Goal: Browse casually

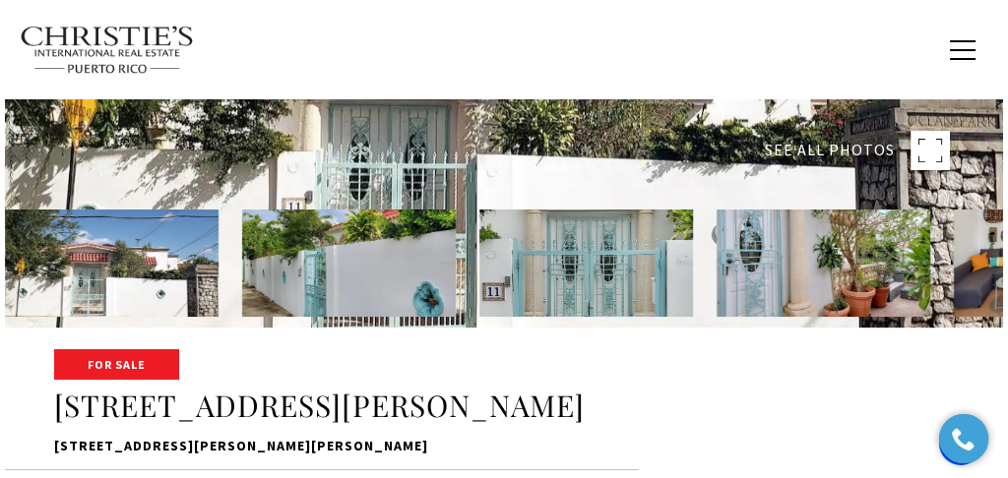
scroll to position [131, 0]
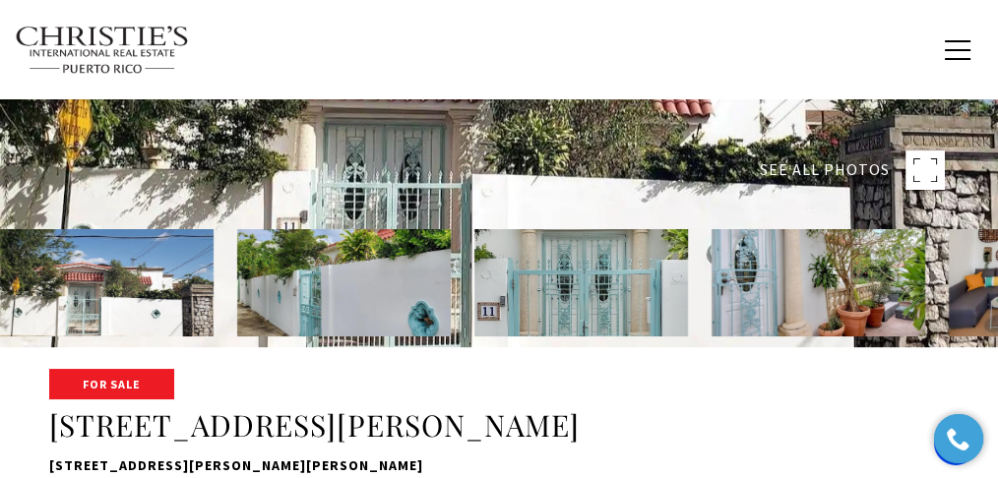
click at [931, 168] on rect at bounding box center [924, 170] width 39 height 39
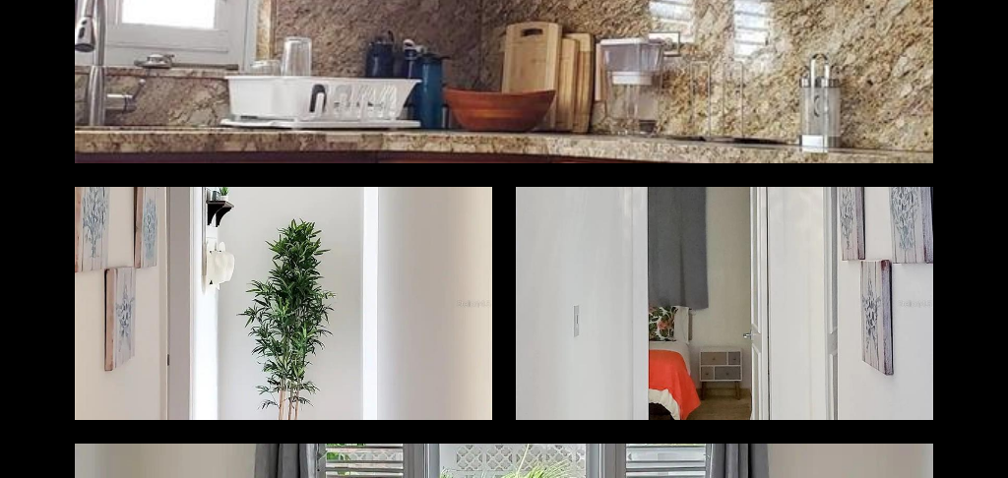
scroll to position [2623, 0]
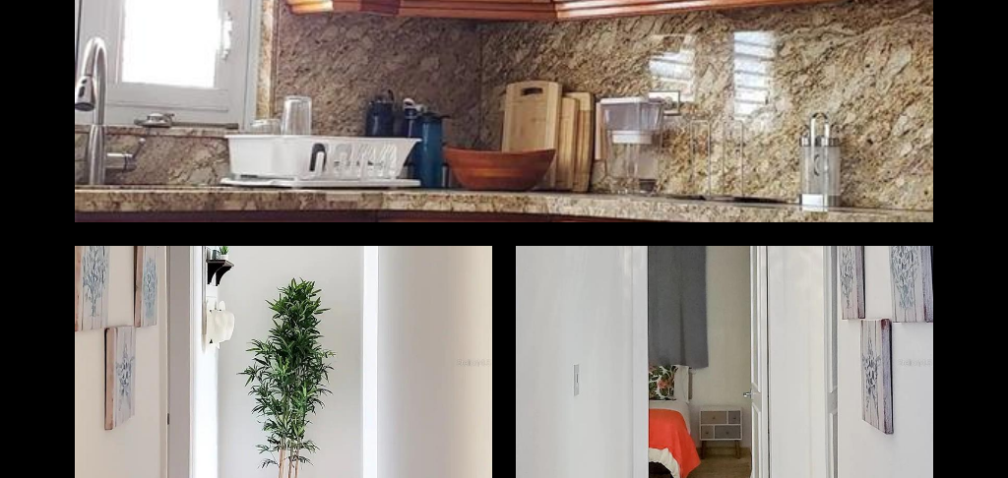
click at [395, 281] on div at bounding box center [283, 362] width 417 height 233
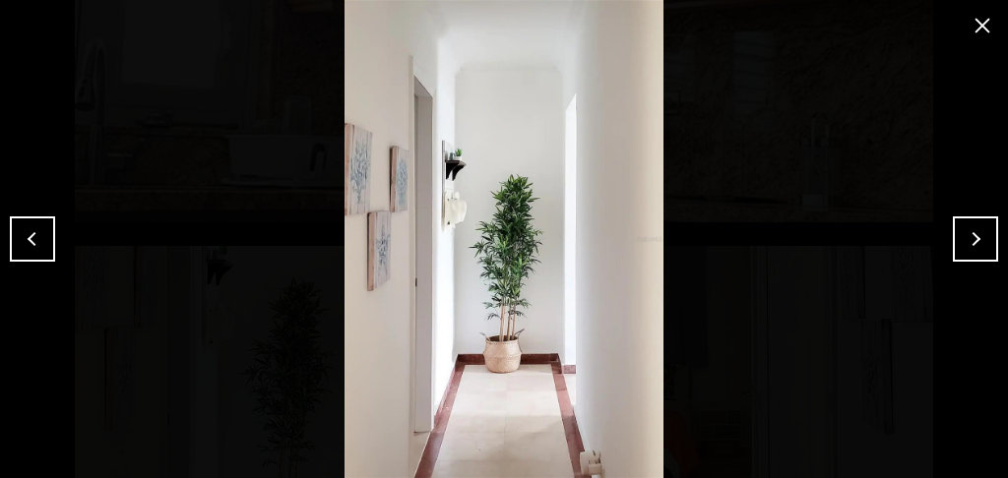
click at [980, 255] on button "Next" at bounding box center [975, 238] width 45 height 45
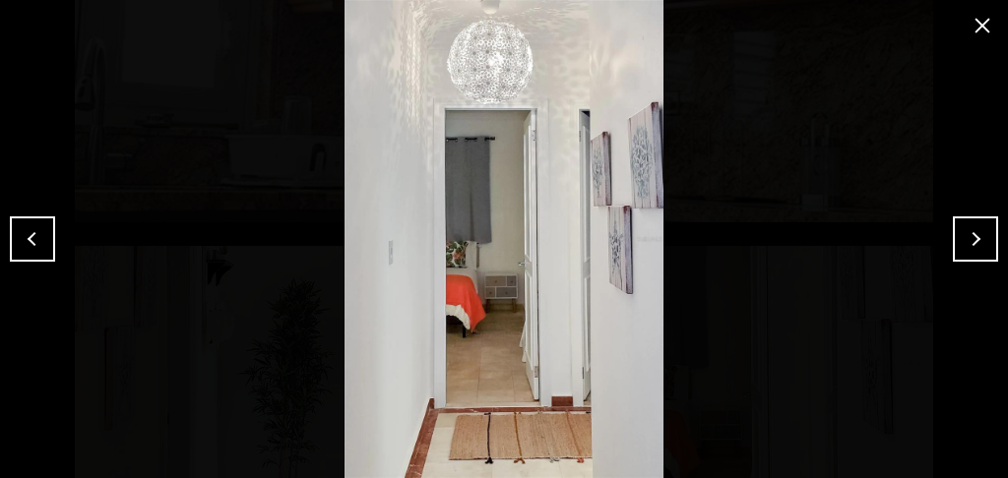
click at [980, 255] on button "Next" at bounding box center [975, 238] width 45 height 45
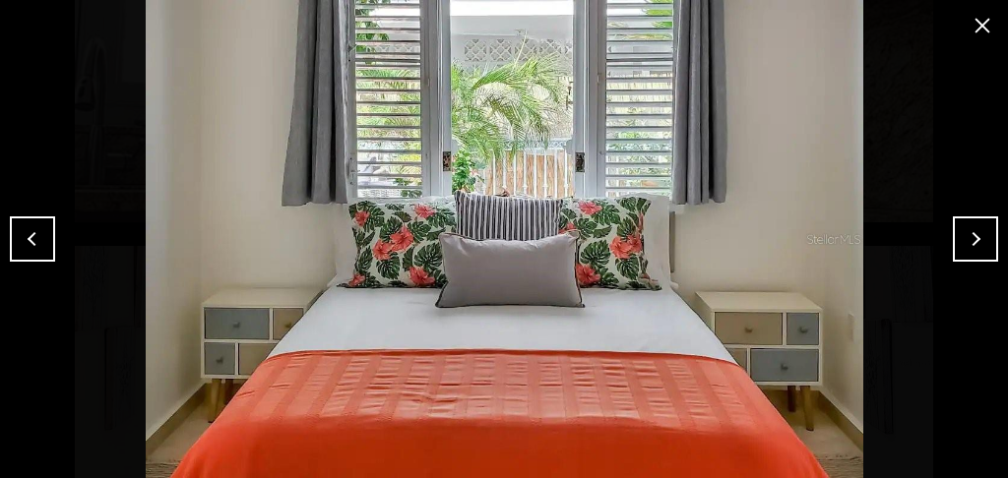
click at [988, 246] on button "Next" at bounding box center [975, 238] width 45 height 45
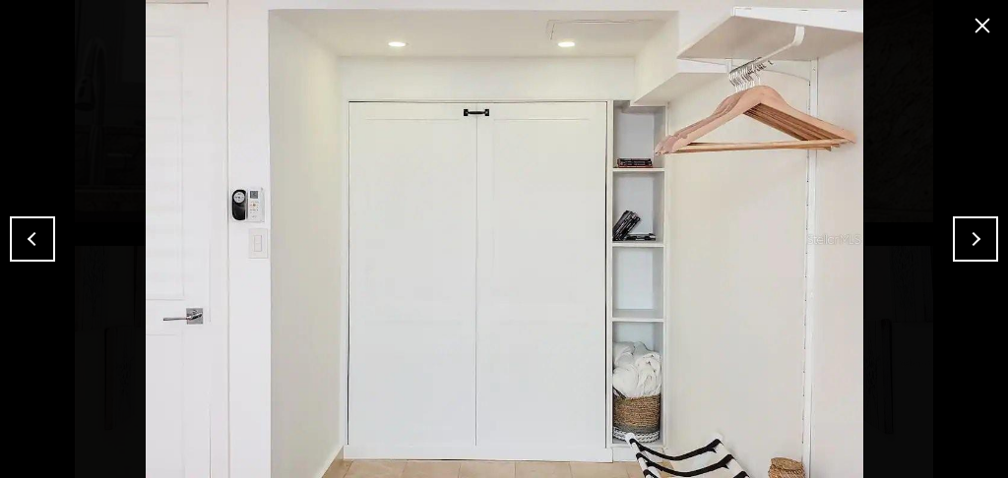
click at [988, 246] on button "Next" at bounding box center [975, 238] width 45 height 45
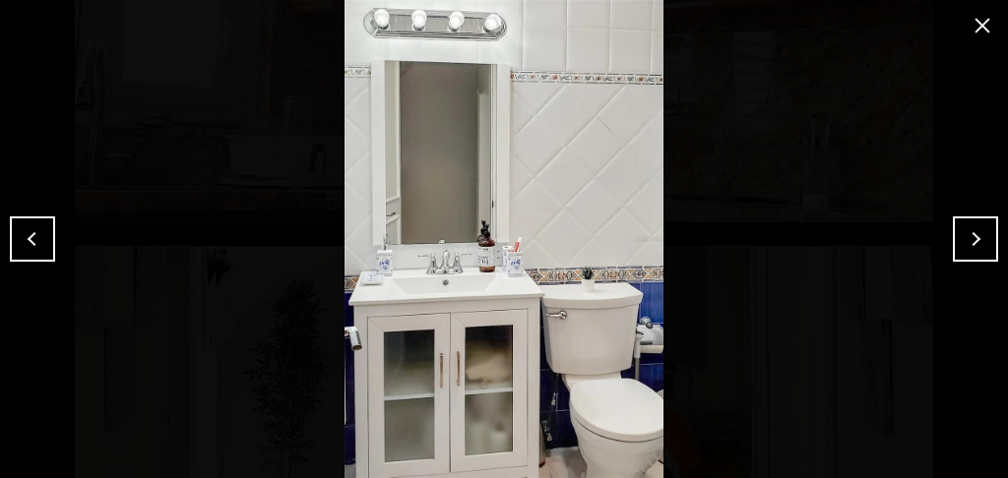
click at [988, 246] on button "Next" at bounding box center [975, 238] width 45 height 45
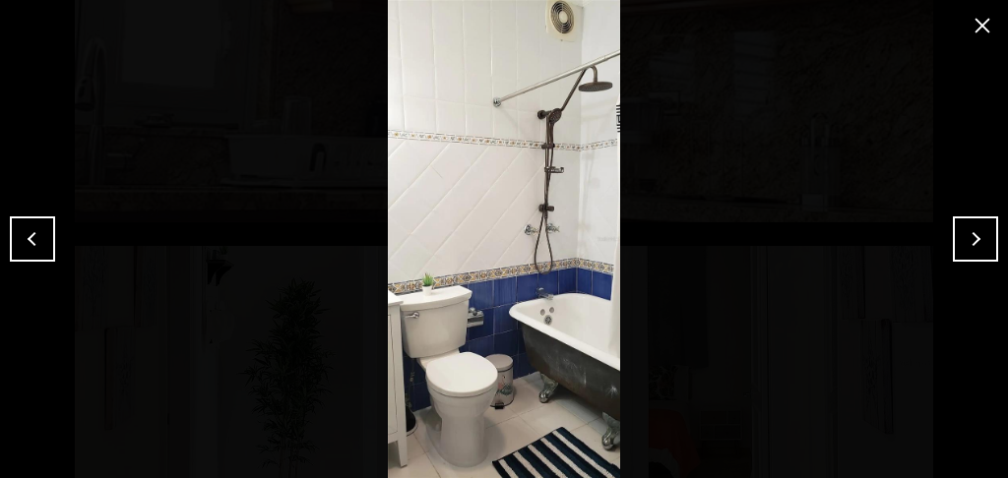
click at [988, 246] on button "Next" at bounding box center [975, 238] width 45 height 45
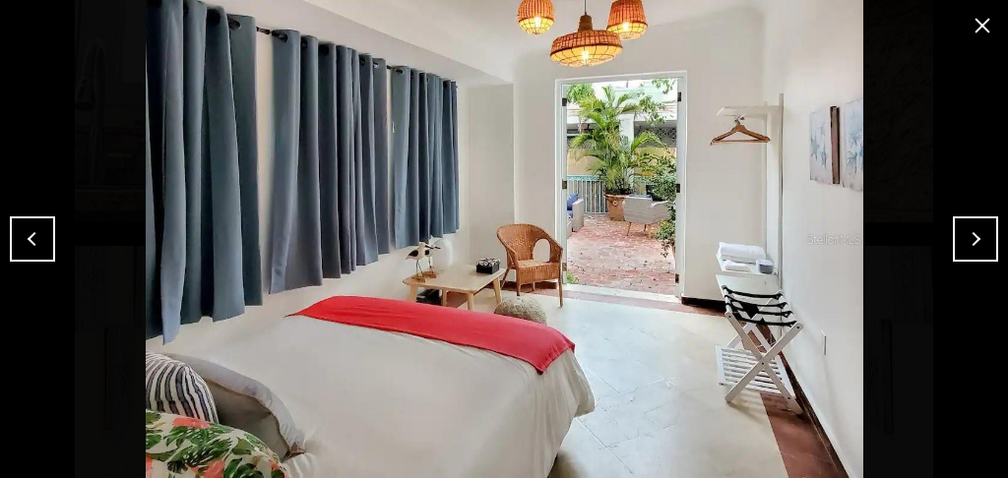
click at [987, 245] on button "Next" at bounding box center [975, 238] width 45 height 45
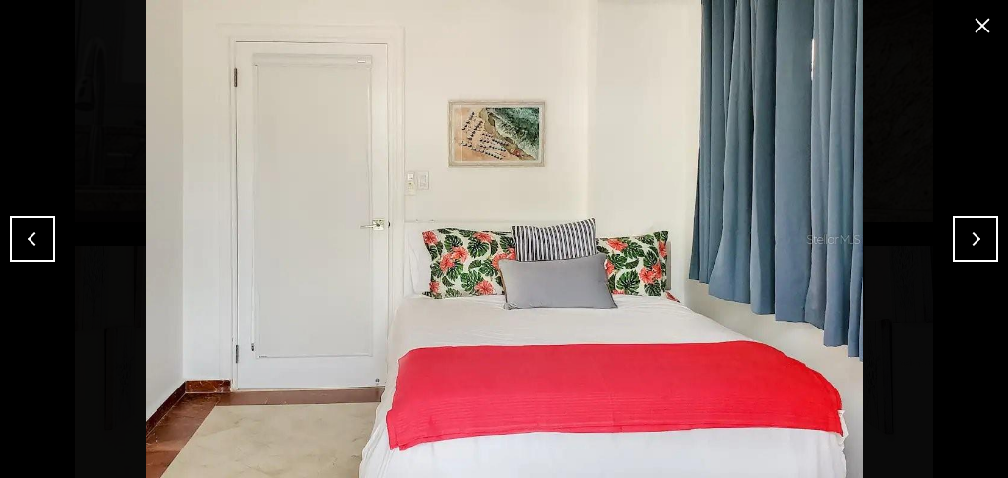
click at [985, 245] on button "Next" at bounding box center [975, 238] width 45 height 45
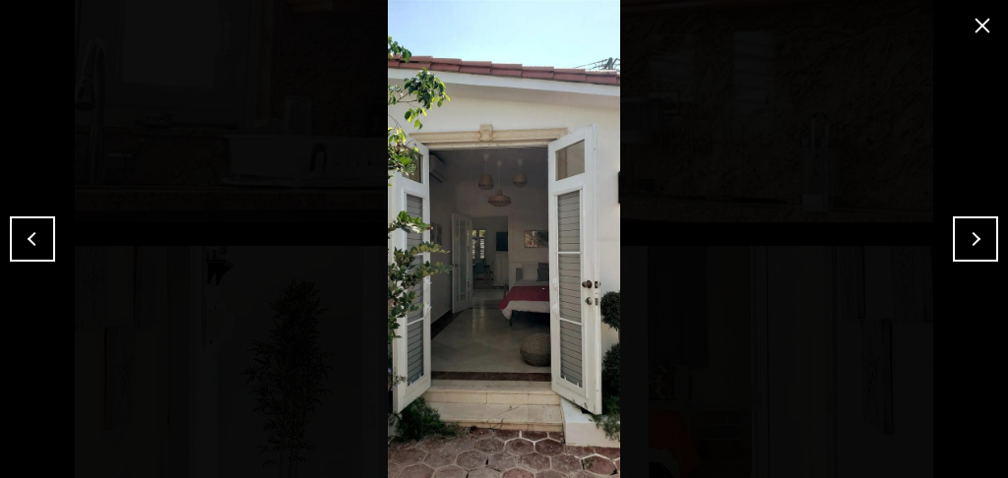
click at [984, 245] on button "Next" at bounding box center [975, 238] width 45 height 45
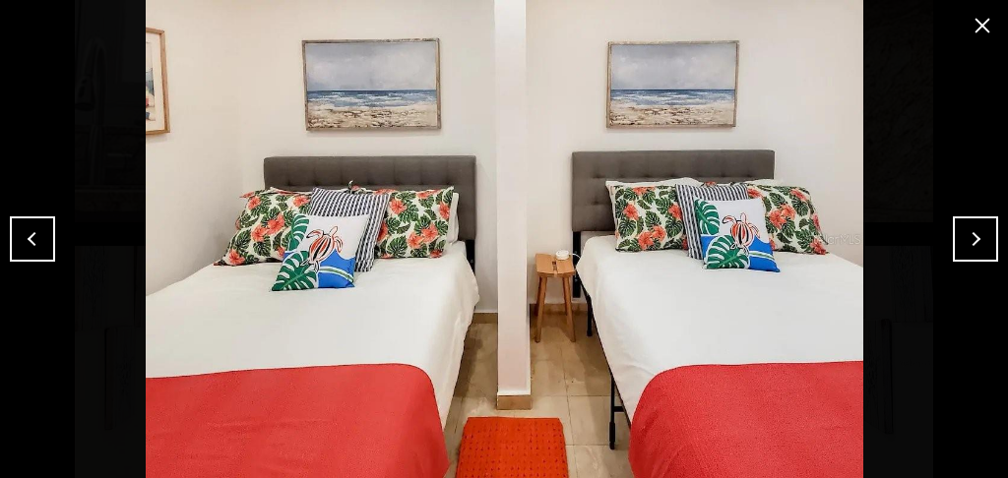
click at [984, 245] on button "Next" at bounding box center [975, 238] width 45 height 45
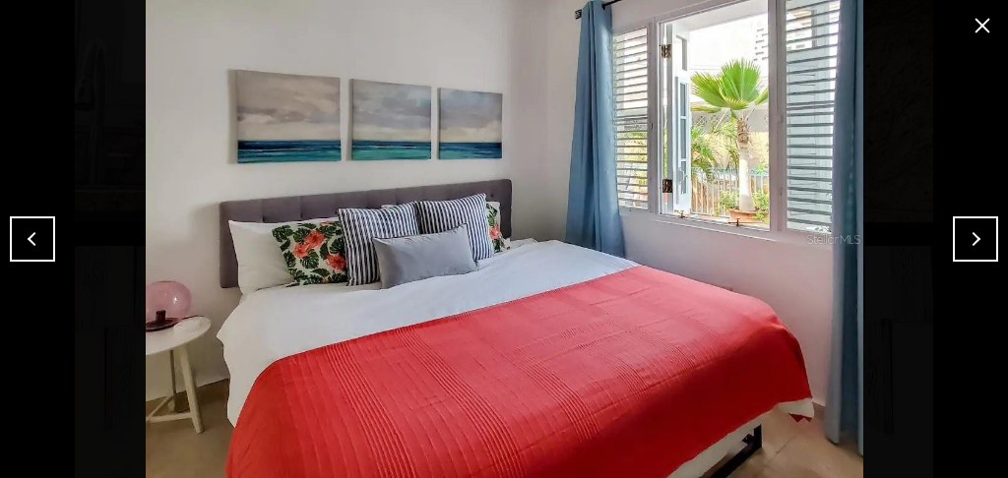
click at [984, 245] on button "Next" at bounding box center [975, 238] width 45 height 45
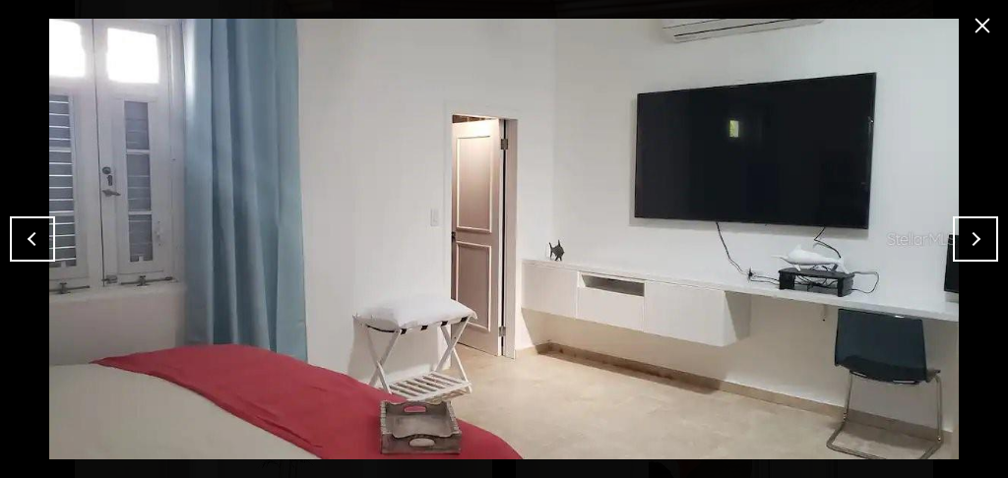
click at [984, 245] on button "Next" at bounding box center [975, 238] width 45 height 45
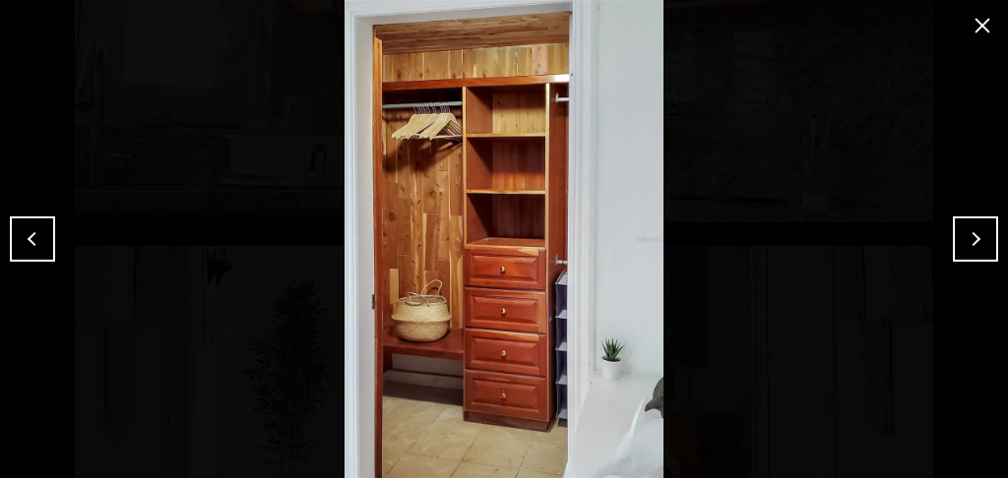
click at [984, 245] on button "Next" at bounding box center [975, 238] width 45 height 45
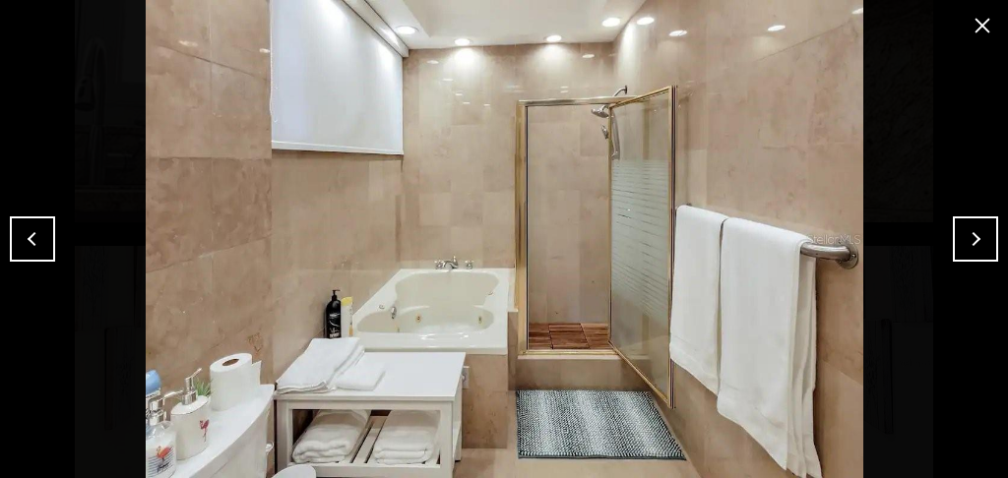
click at [984, 245] on button "Next" at bounding box center [975, 238] width 45 height 45
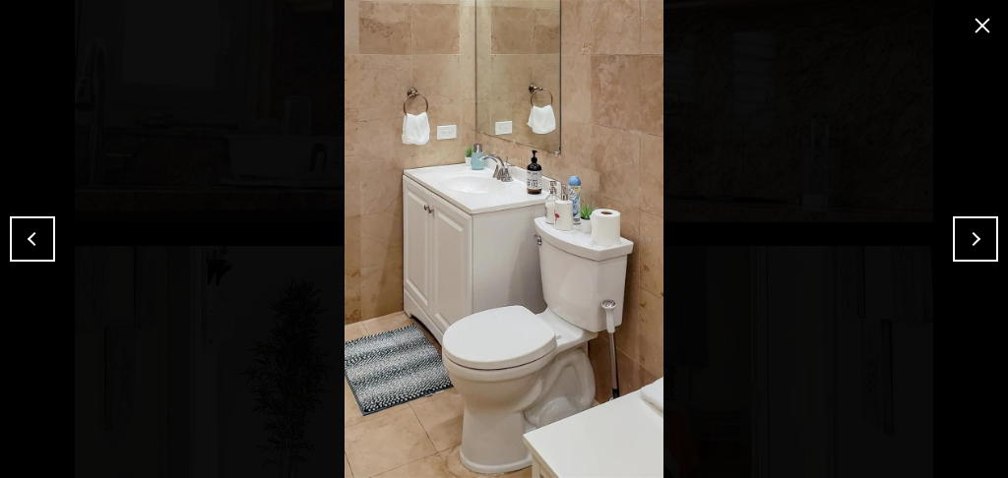
click at [984, 245] on button "Next" at bounding box center [975, 238] width 45 height 45
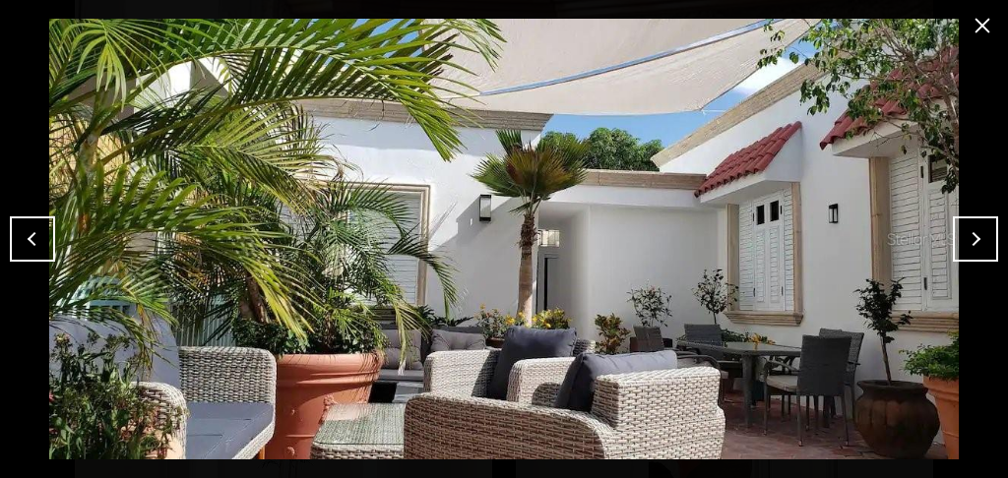
click at [984, 245] on button "Next" at bounding box center [975, 238] width 45 height 45
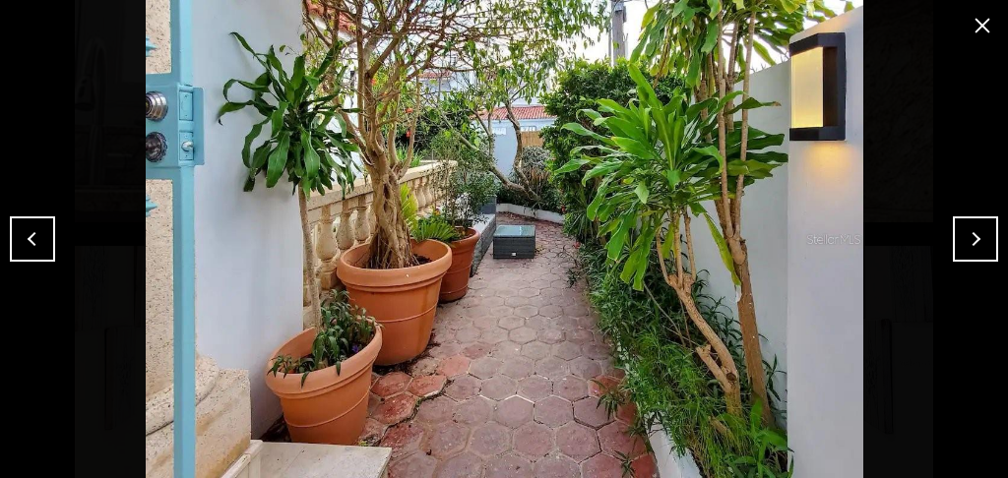
click at [984, 245] on button "Next" at bounding box center [975, 238] width 45 height 45
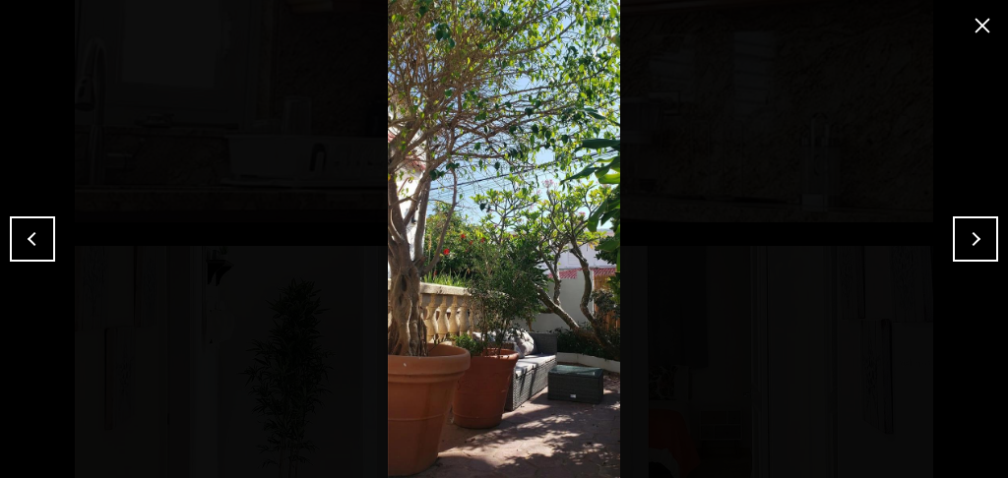
click at [984, 245] on button "Next" at bounding box center [975, 238] width 45 height 45
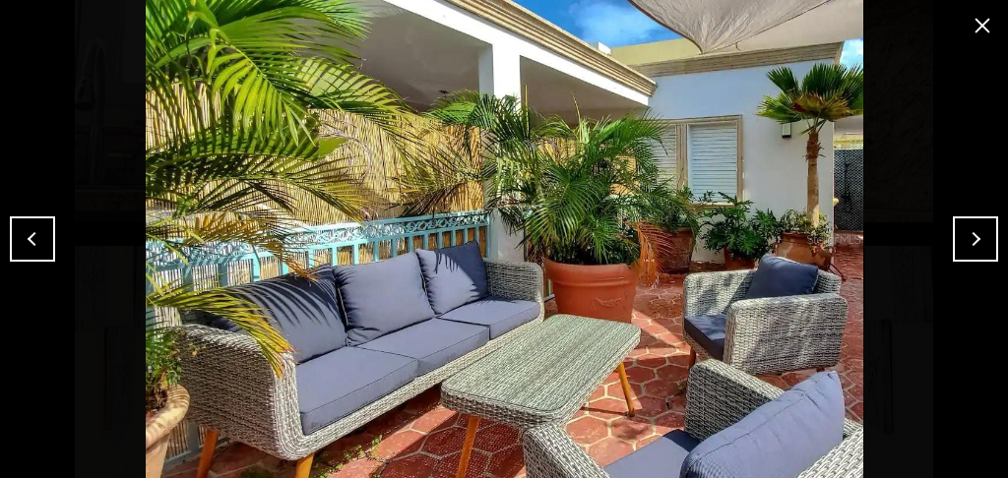
click at [984, 245] on button "Next" at bounding box center [975, 238] width 45 height 45
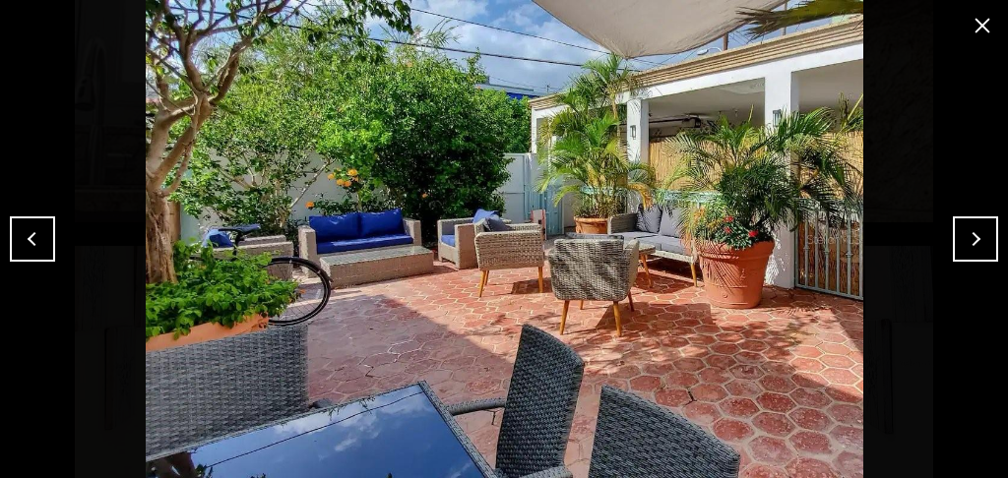
click at [983, 28] on button "close modal" at bounding box center [981, 25] width 31 height 31
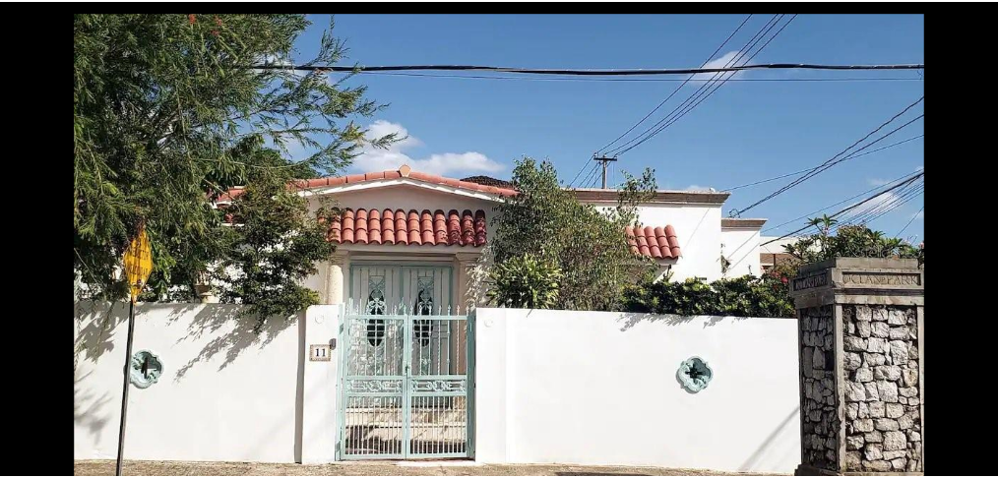
scroll to position [0, 0]
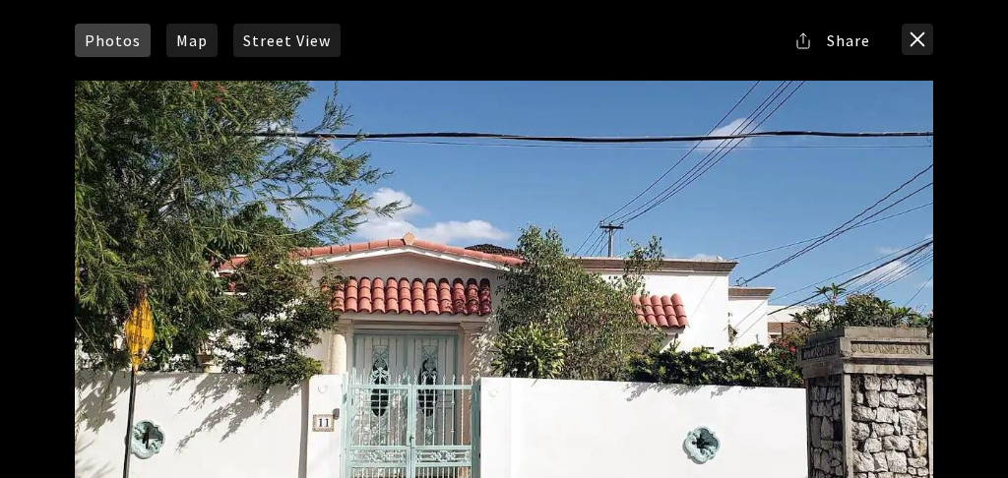
click at [925, 33] on button "close modal" at bounding box center [916, 39] width 31 height 31
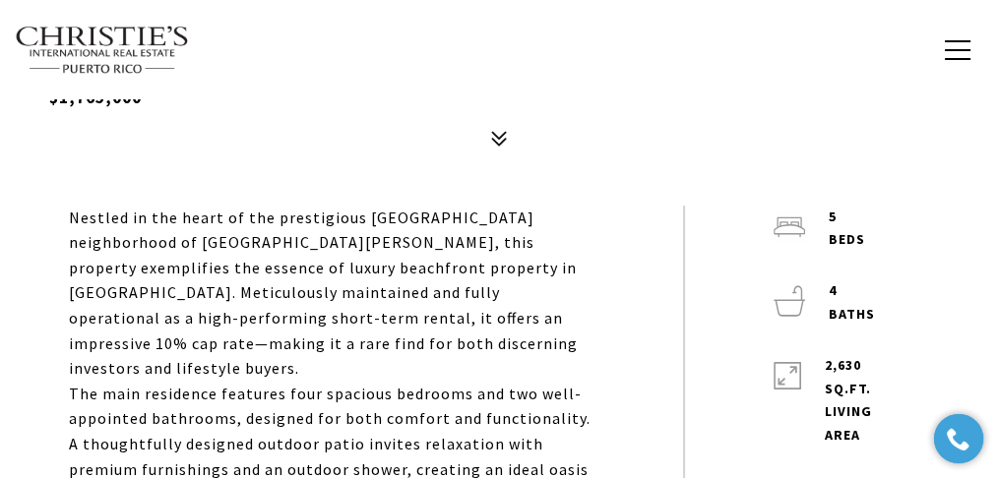
scroll to position [394, 0]
